Goal: Task Accomplishment & Management: Manage account settings

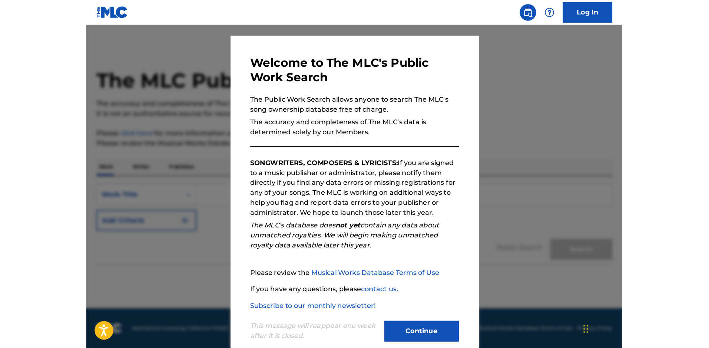
scroll to position [14, 0]
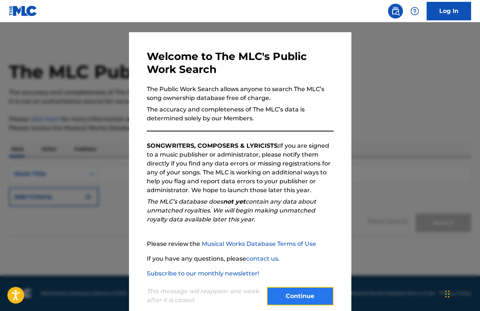
click at [291, 298] on button "Continue" at bounding box center [300, 296] width 67 height 19
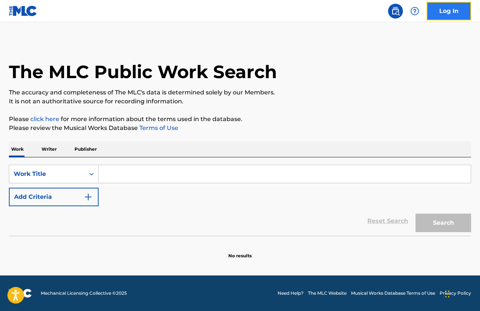
click at [449, 10] on link "Log In" at bounding box center [449, 11] width 44 height 19
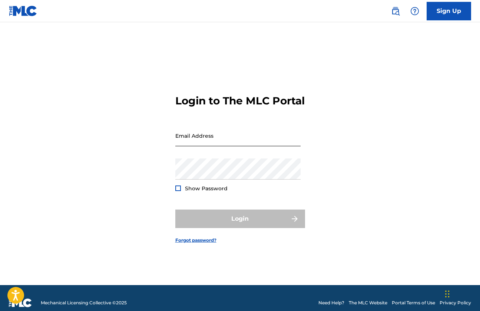
click at [214, 146] on input "Email Address" at bounding box center [237, 135] width 125 height 21
type input "[EMAIL_ADDRESS][DOMAIN_NAME]"
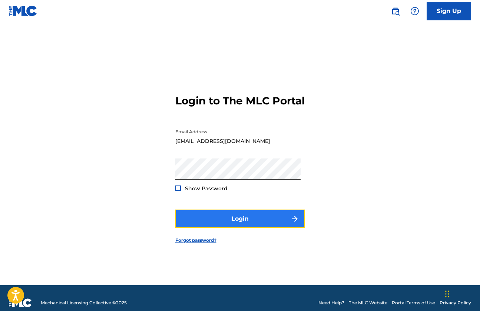
click at [267, 226] on button "Login" at bounding box center [240, 219] width 130 height 19
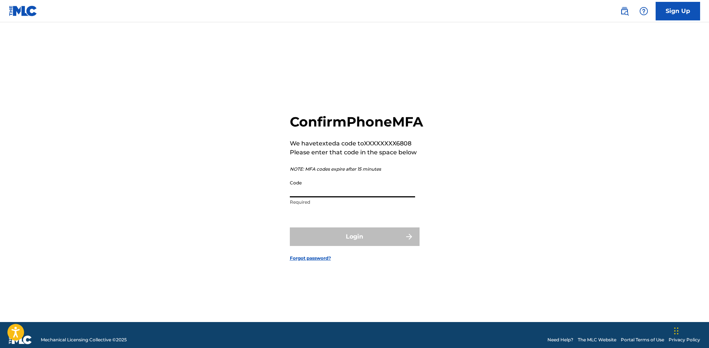
click at [328, 197] on input "Code" at bounding box center [352, 186] width 125 height 21
click at [466, 212] on div "Confirm Phone MFA We have texted a code to XXXXXXXX6808 Please enter that code …" at bounding box center [354, 181] width 519 height 281
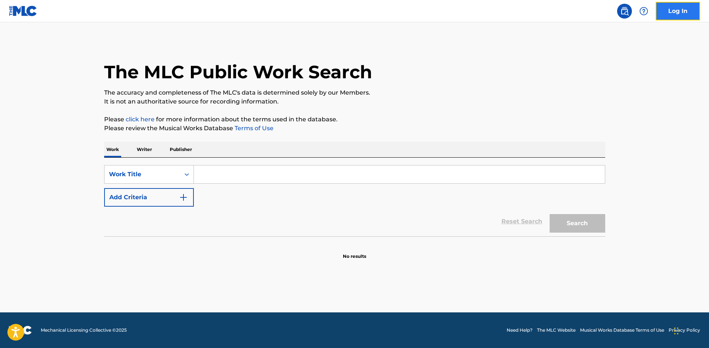
click at [480, 12] on link "Log In" at bounding box center [678, 11] width 44 height 19
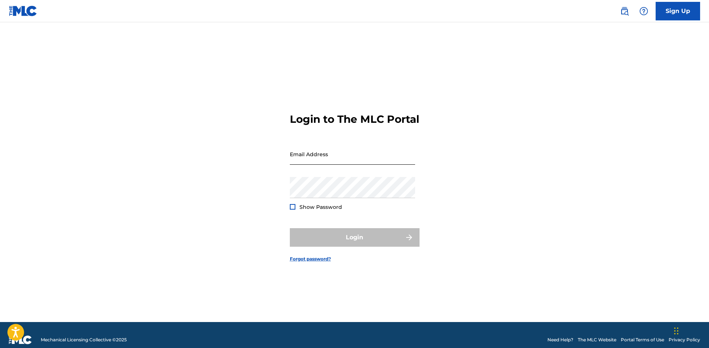
click at [305, 164] on input "Email Address" at bounding box center [352, 153] width 125 height 21
type input "[EMAIL_ADDRESS][DOMAIN_NAME]"
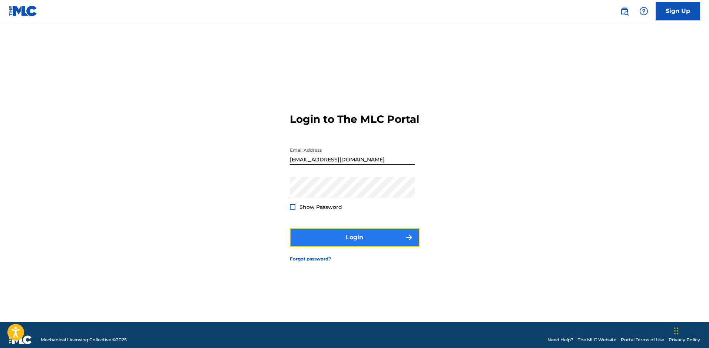
click at [345, 246] on button "Login" at bounding box center [355, 237] width 130 height 19
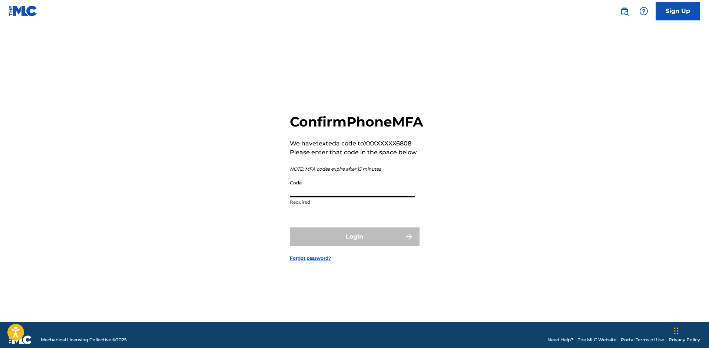
click at [335, 193] on input "Code" at bounding box center [352, 186] width 125 height 21
click at [448, 194] on div "Confirm Phone MFA We have texted a code to XXXXXXXX6808 Please enter that code …" at bounding box center [354, 181] width 519 height 281
click at [329, 197] on input "Code" at bounding box center [352, 186] width 125 height 21
type input "273274"
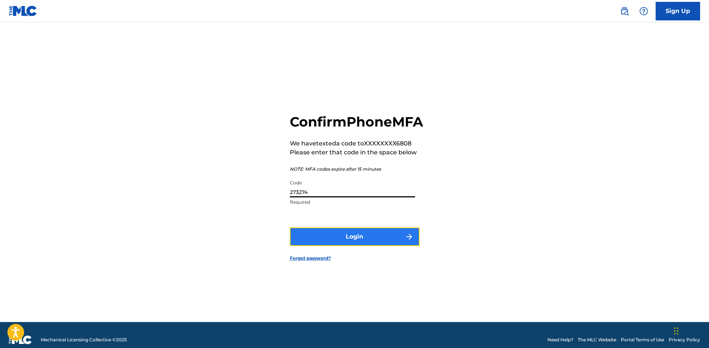
click at [335, 246] on button "Login" at bounding box center [355, 236] width 130 height 19
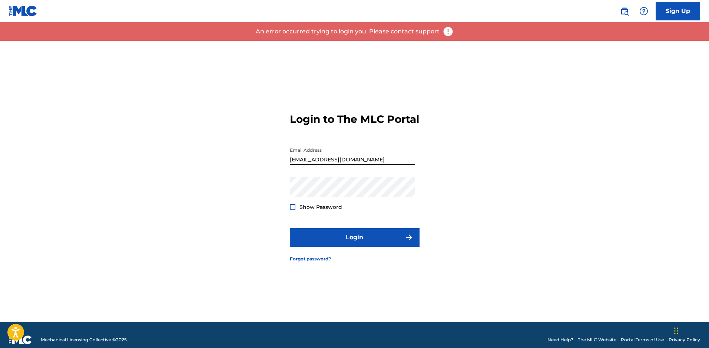
click at [294, 209] on div at bounding box center [293, 207] width 6 height 6
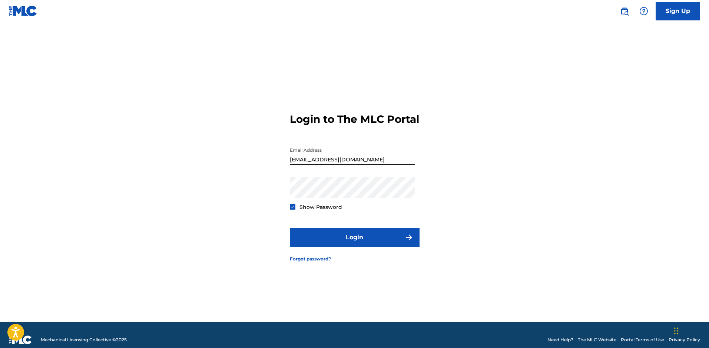
click at [294, 209] on img at bounding box center [293, 207] width 4 height 4
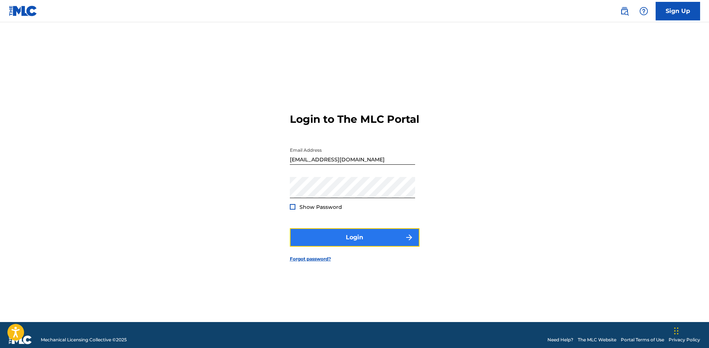
click at [399, 237] on button "Login" at bounding box center [355, 237] width 130 height 19
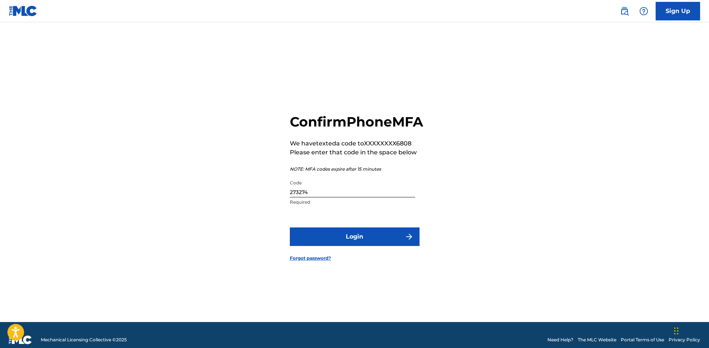
click at [315, 197] on input "273274" at bounding box center [352, 186] width 125 height 21
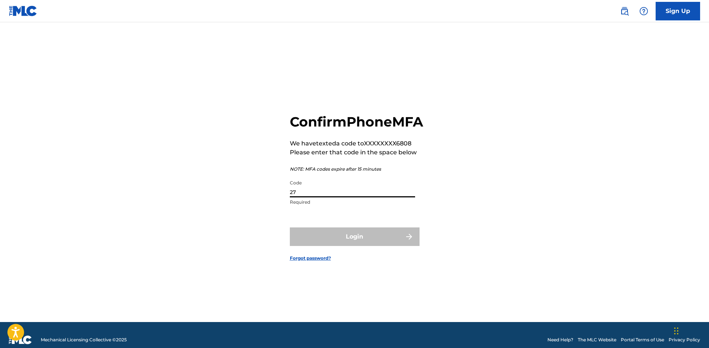
type input "2"
click at [452, 165] on div "Confirm Phone MFA We have texted a code to XXXXXXXX6808 Please enter that code …" at bounding box center [354, 181] width 519 height 281
